Goal: Check status: Check status

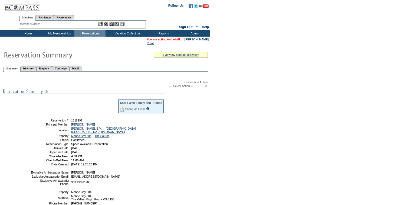
click at [183, 86] on select "-- Select Action -- Modify Reservation Dates Modify Reservation Cost Modify Occ…" at bounding box center [188, 86] width 39 height 4
click at [283, 104] on form "Follow Us ::" at bounding box center [207, 133] width 414 height 267
drag, startPoint x: 115, startPoint y: 163, endPoint x: 44, endPoint y: 122, distance: 81.7
click at [44, 122] on tbody "Share With Family and Friends Share via Email Share Reservation Information Ple…" at bounding box center [98, 132] width 134 height 67
copy tbody "Reservation #: 1818292 Principal Member: [GEOGRAPHIC_DATA][PERSON_NAME] Locatio…"
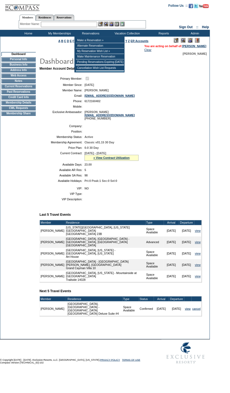
click at [77, 23] on input "text" at bounding box center [69, 24] width 56 height 5
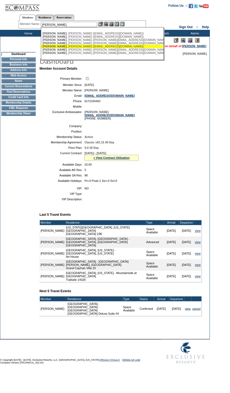
click at [80, 48] on div "[PERSON_NAME] ([EMAIL_ADDRESS][DOMAIN_NAME])" at bounding box center [102, 46] width 119 height 3
type input "[PERSON_NAME] ([EMAIL_ADDRESS][DOMAIN_NAME])"
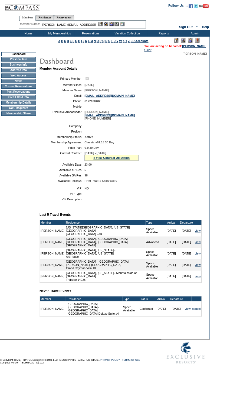
click at [113, 24] on img at bounding box center [111, 24] width 5 height 5
click at [106, 23] on img at bounding box center [106, 24] width 5 height 5
